Goal: Navigation & Orientation: Find specific page/section

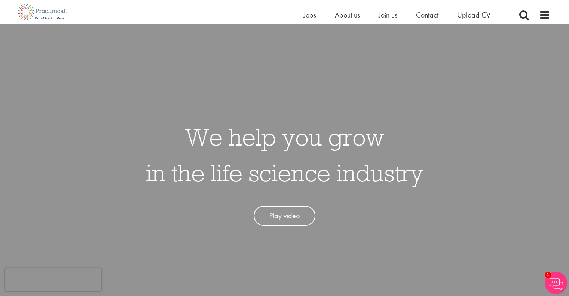
scroll to position [54, 0]
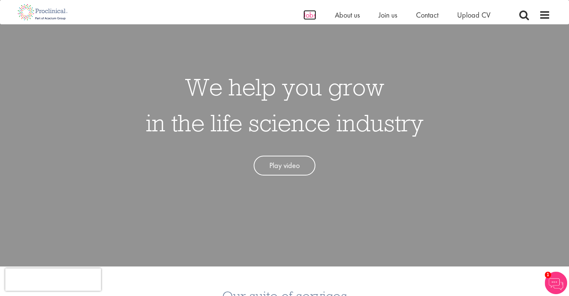
click at [314, 17] on span "Jobs" at bounding box center [309, 15] width 13 height 10
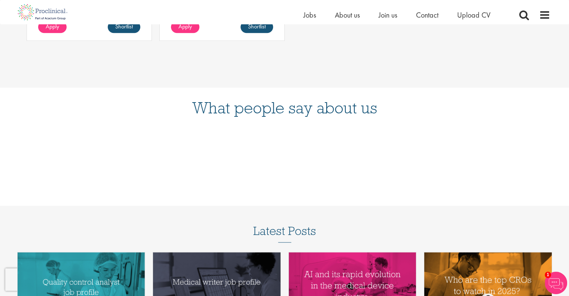
scroll to position [786, 0]
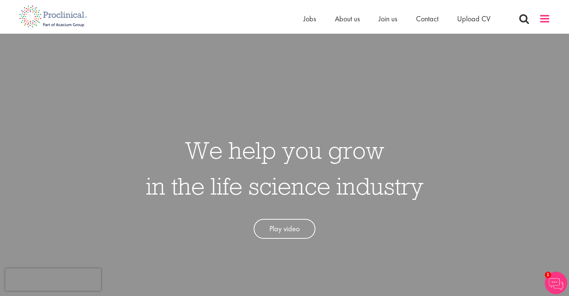
click at [540, 19] on span at bounding box center [544, 18] width 11 height 11
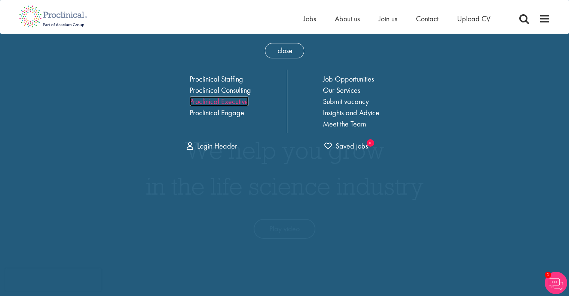
click at [232, 99] on link "Proclinical Executive" at bounding box center [219, 102] width 59 height 10
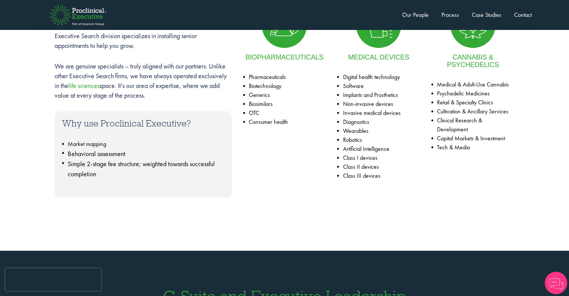
scroll to position [299, 0]
